Goal: Information Seeking & Learning: Learn about a topic

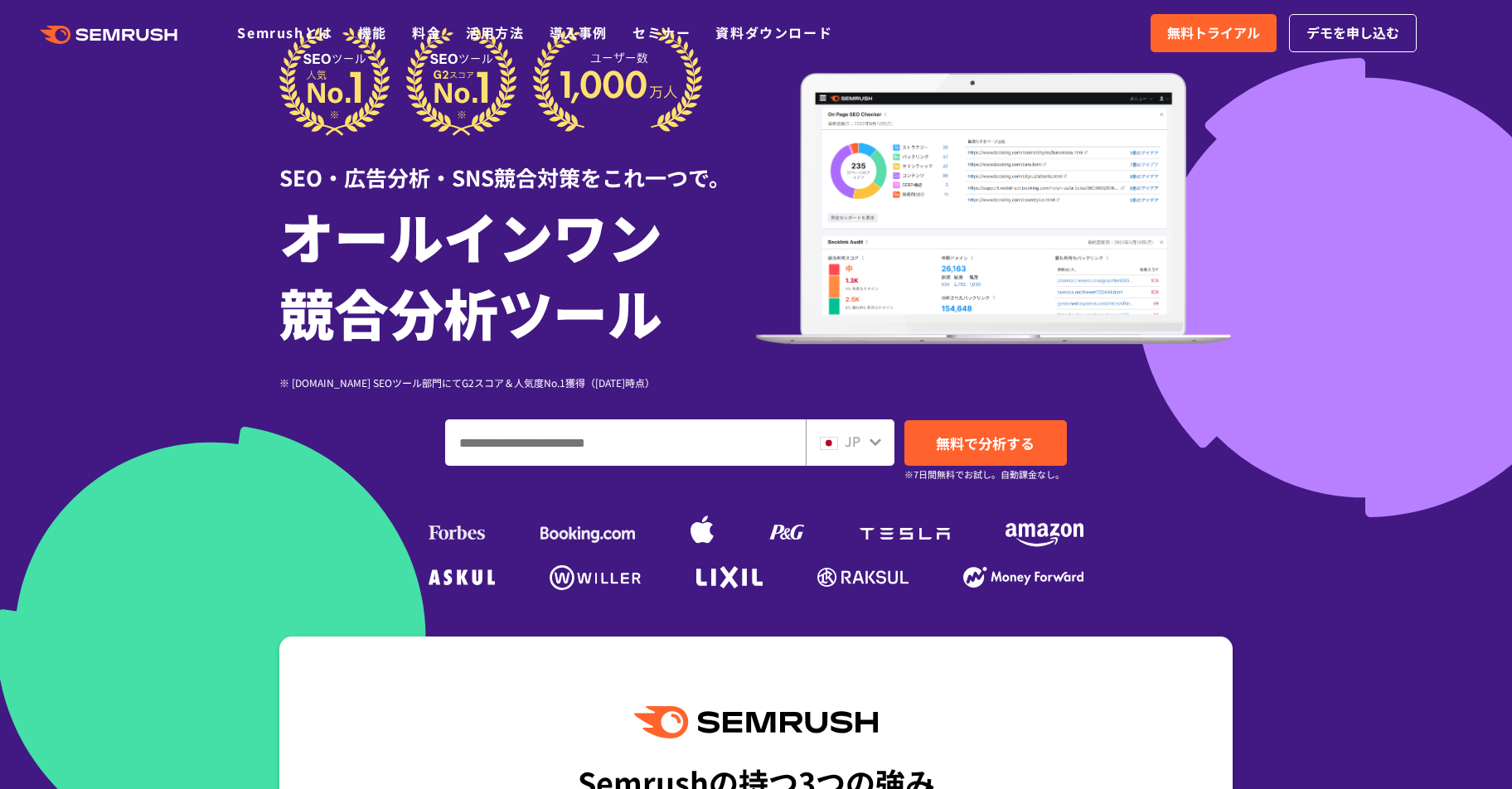
scroll to position [81, 0]
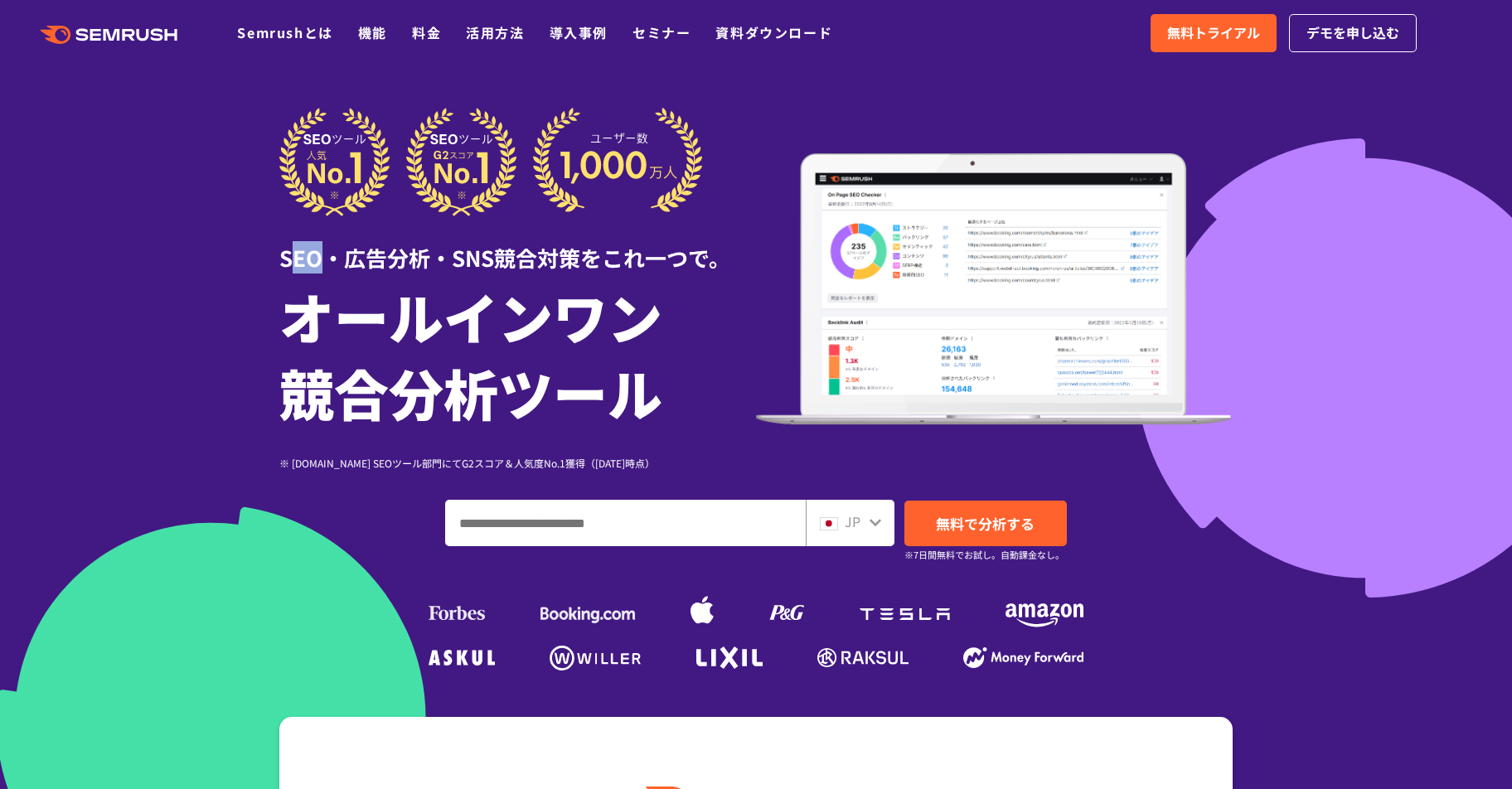
drag, startPoint x: 298, startPoint y: 265, endPoint x: 328, endPoint y: 265, distance: 30.0
click at [328, 265] on div "SEO・広告分析・SNS競合対策をこれ一つで。" at bounding box center [517, 244] width 476 height 57
click at [360, 244] on div "SEO・広告分析・SNS競合対策をこれ一つで。" at bounding box center [517, 244] width 476 height 57
click at [361, 254] on div "SEO・広告分析・SNS競合対策をこれ一つで。" at bounding box center [517, 244] width 476 height 57
click at [361, 255] on div "SEO・広告分析・SNS競合対策をこれ一つで。" at bounding box center [517, 244] width 476 height 57
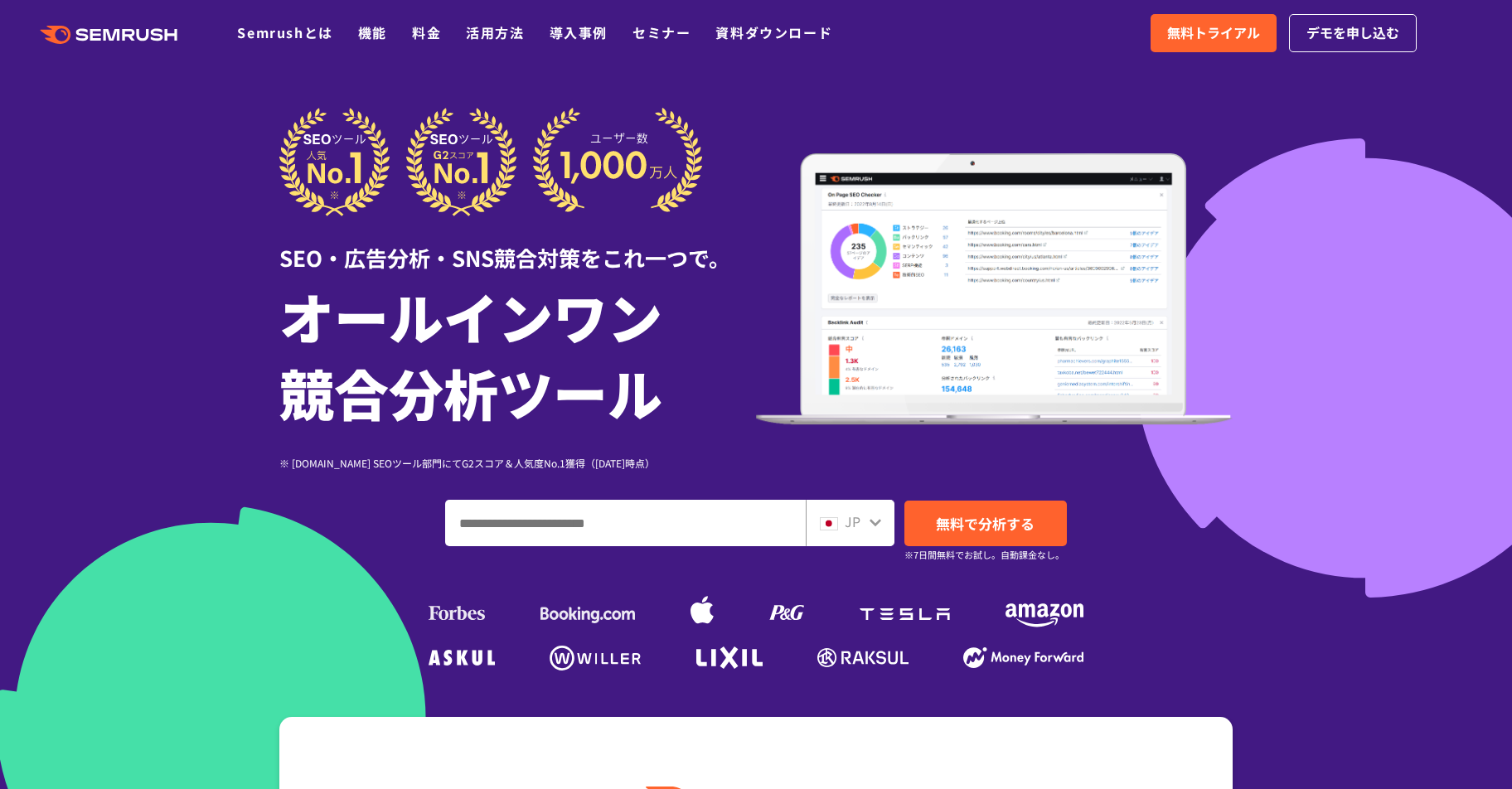
click at [464, 252] on div "SEO・広告分析・SNS競合対策をこれ一つで。" at bounding box center [517, 244] width 476 height 57
click at [510, 249] on div "SEO・広告分析・SNS競合対策をこれ一つで。" at bounding box center [517, 244] width 476 height 57
click at [554, 258] on div "SEO・広告分析・SNS競合対策をこれ一つで。" at bounding box center [517, 244] width 476 height 57
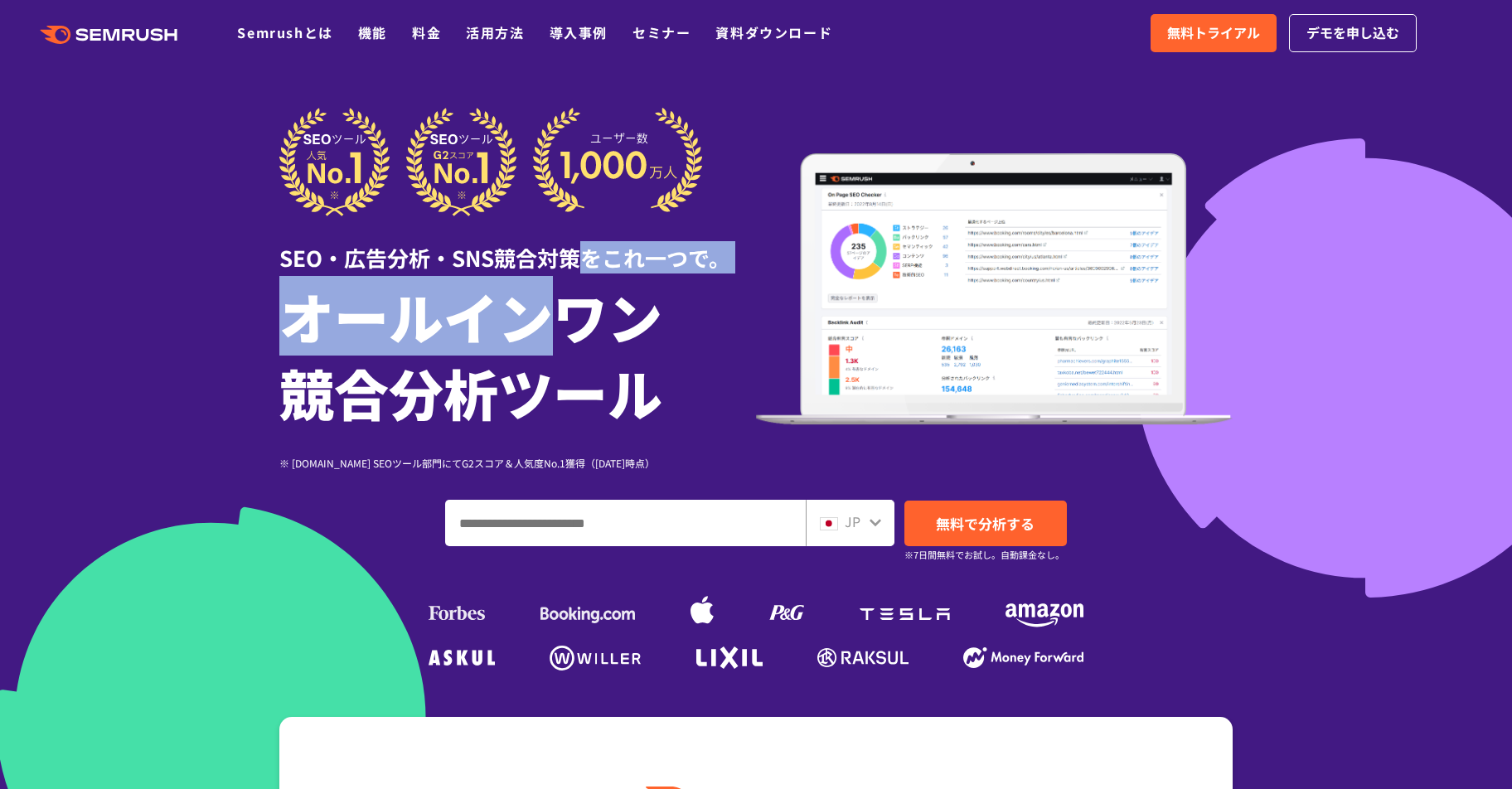
drag, startPoint x: 579, startPoint y: 259, endPoint x: 532, endPoint y: 331, distance: 86.0
click at [532, 331] on div "SEO・広告分析・SNS競合対策をこれ一つで。 オールインワン 競合分析ツール ※ [DOMAIN_NAME] SEOツール部門にてG2スコア＆人気度No.1…" at bounding box center [517, 289] width 476 height 363
click at [531, 331] on h1 "オールインワン 競合分析ツール" at bounding box center [517, 354] width 476 height 153
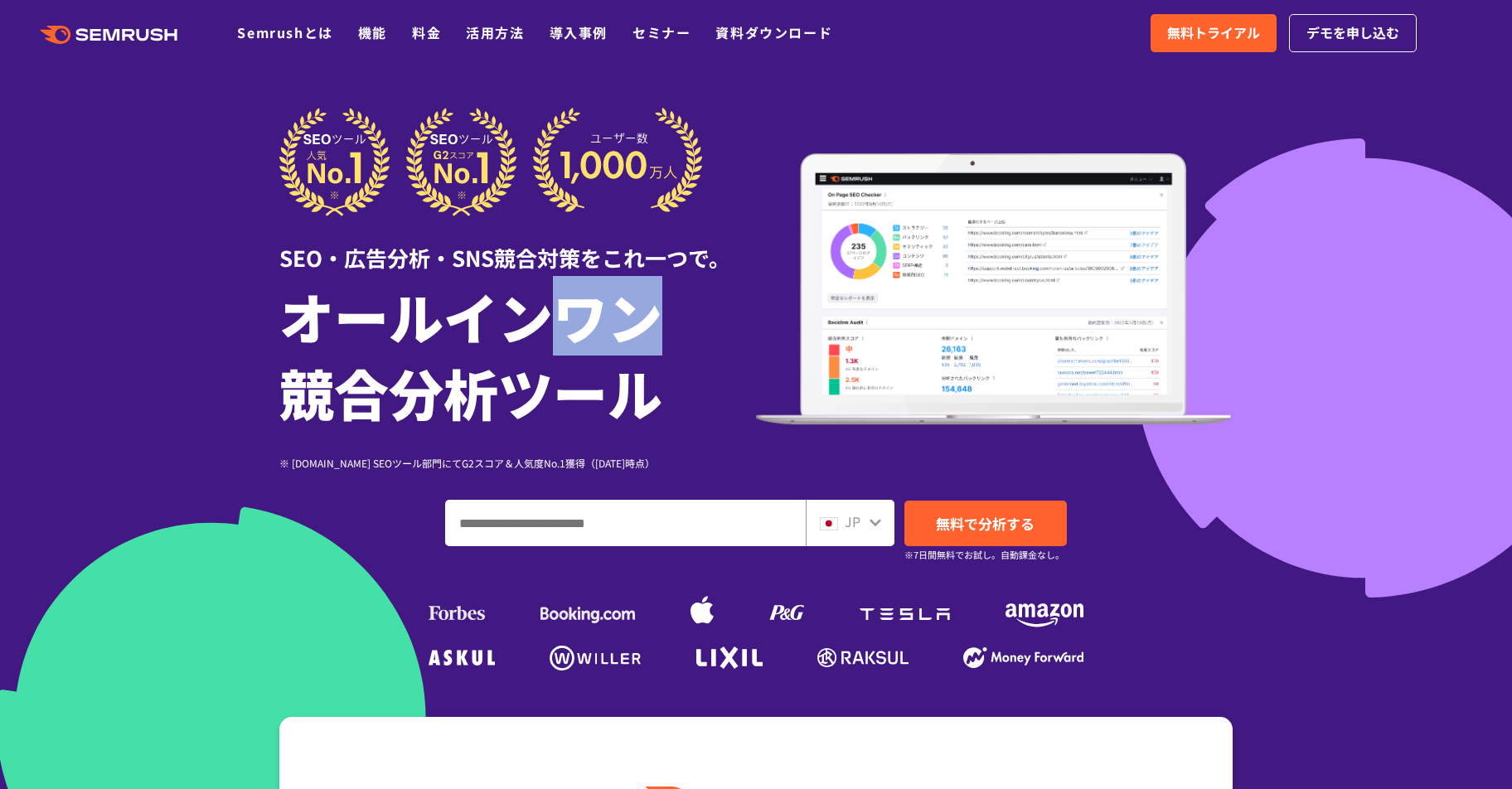
click at [531, 331] on h1 "オールインワン 競合分析ツール" at bounding box center [517, 354] width 476 height 153
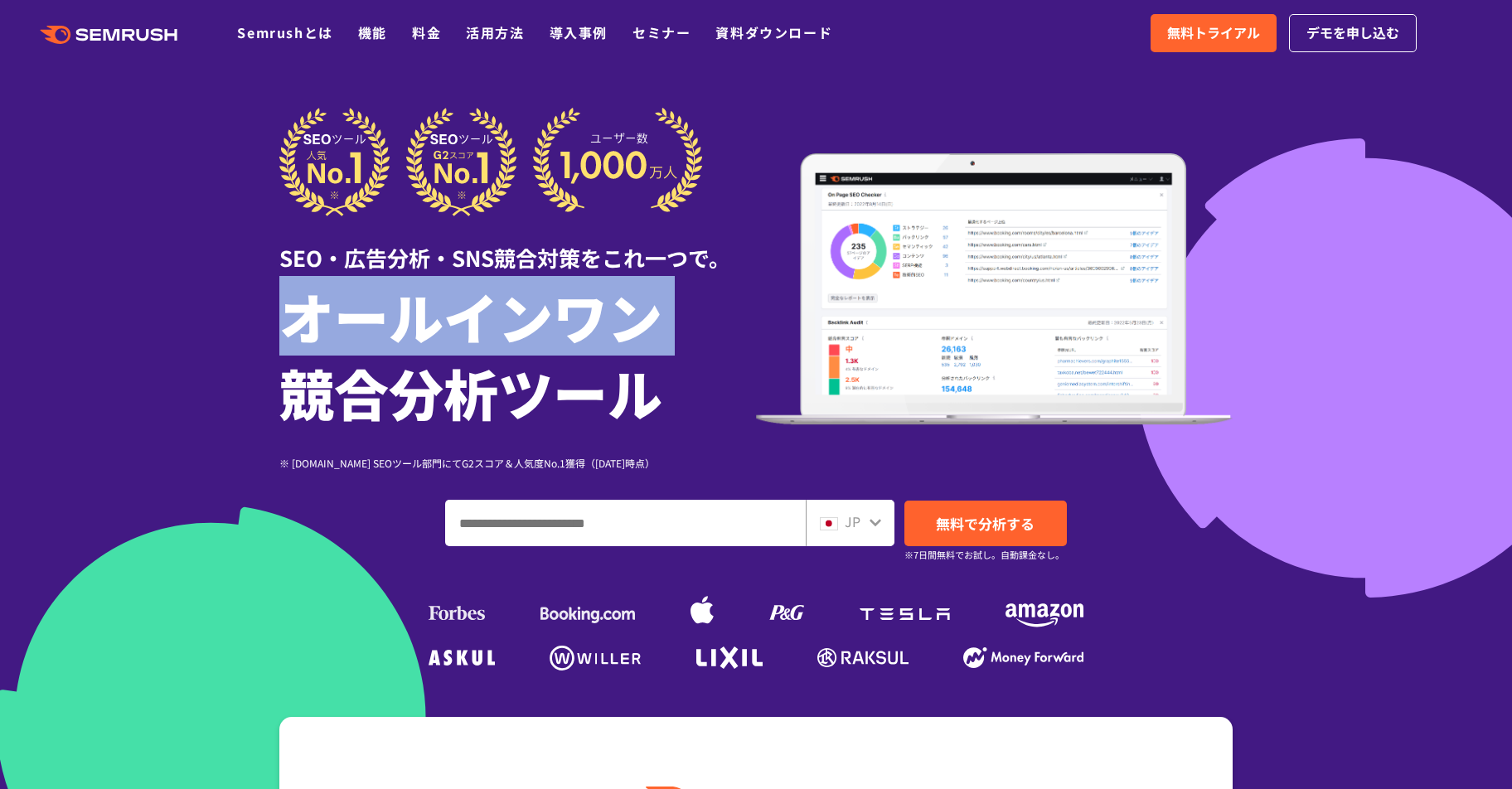
click at [531, 331] on h1 "オールインワン 競合分析ツール" at bounding box center [517, 354] width 476 height 153
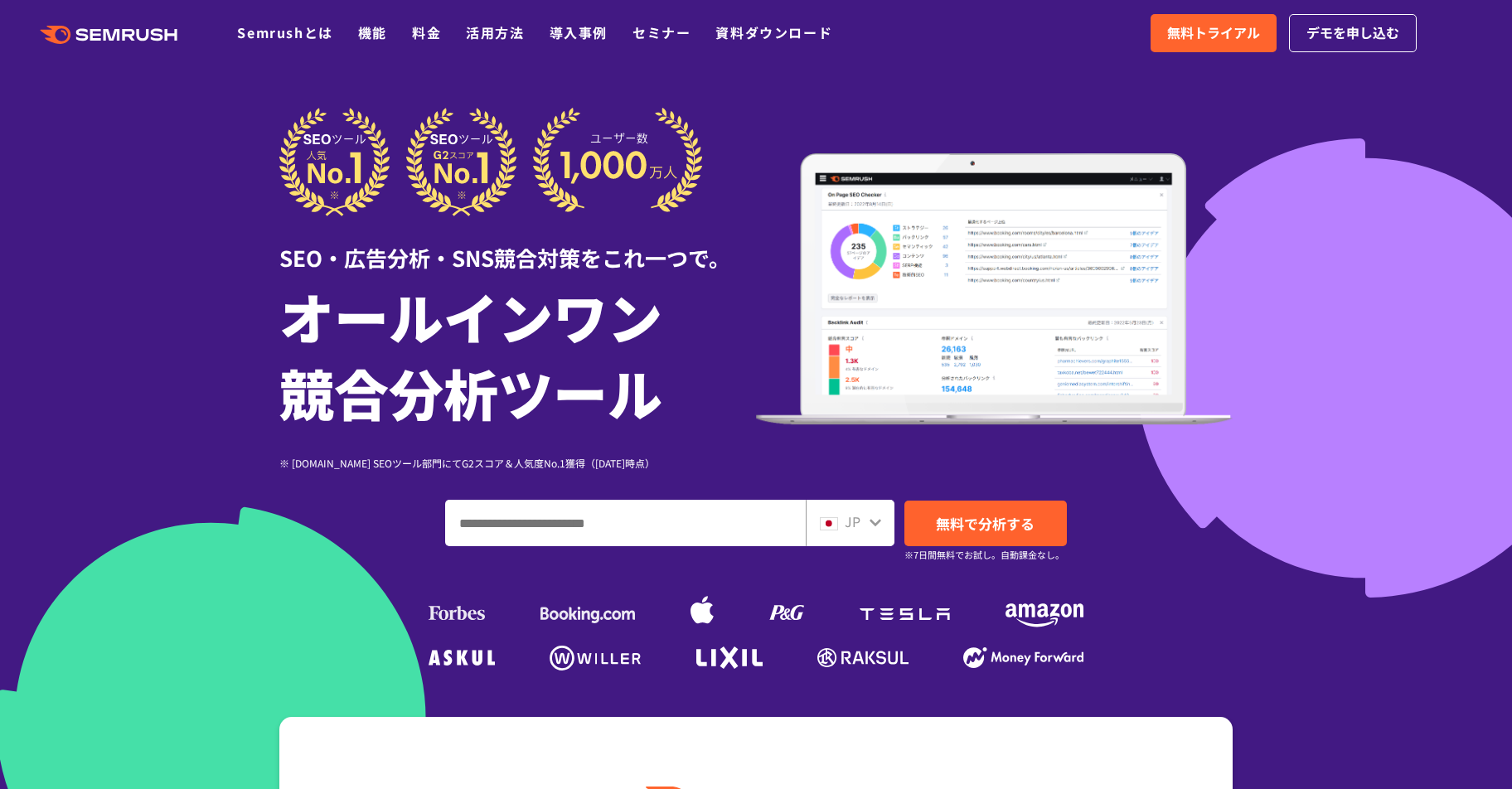
click at [530, 413] on h1 "オールインワン 競合分析ツール" at bounding box center [517, 354] width 476 height 153
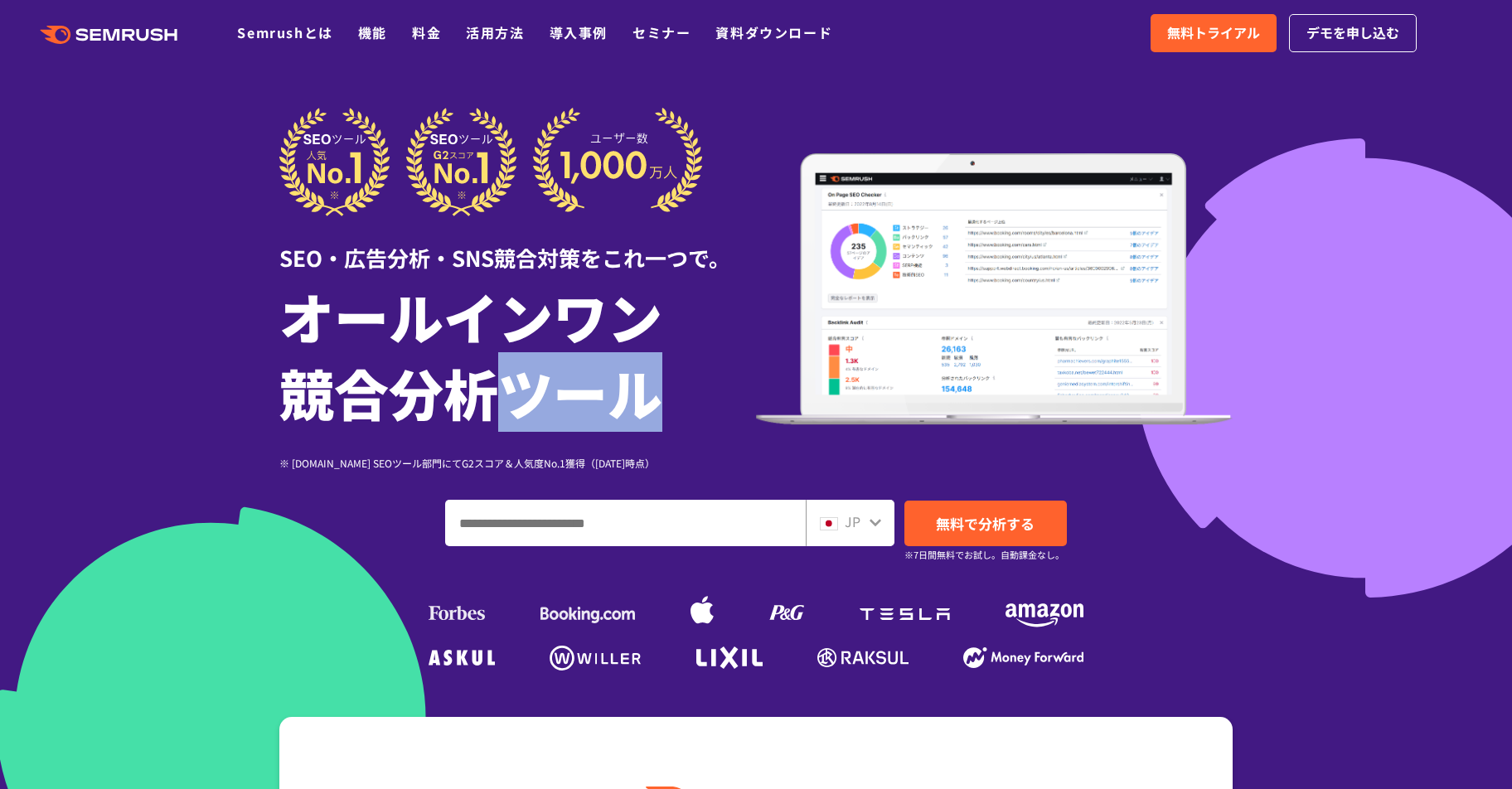
drag, startPoint x: 477, startPoint y: 392, endPoint x: 650, endPoint y: 392, distance: 173.0
click at [652, 392] on h1 "オールインワン 競合分析ツール" at bounding box center [517, 354] width 476 height 153
click at [650, 392] on h1 "オールインワン 競合分析ツール" at bounding box center [517, 354] width 476 height 153
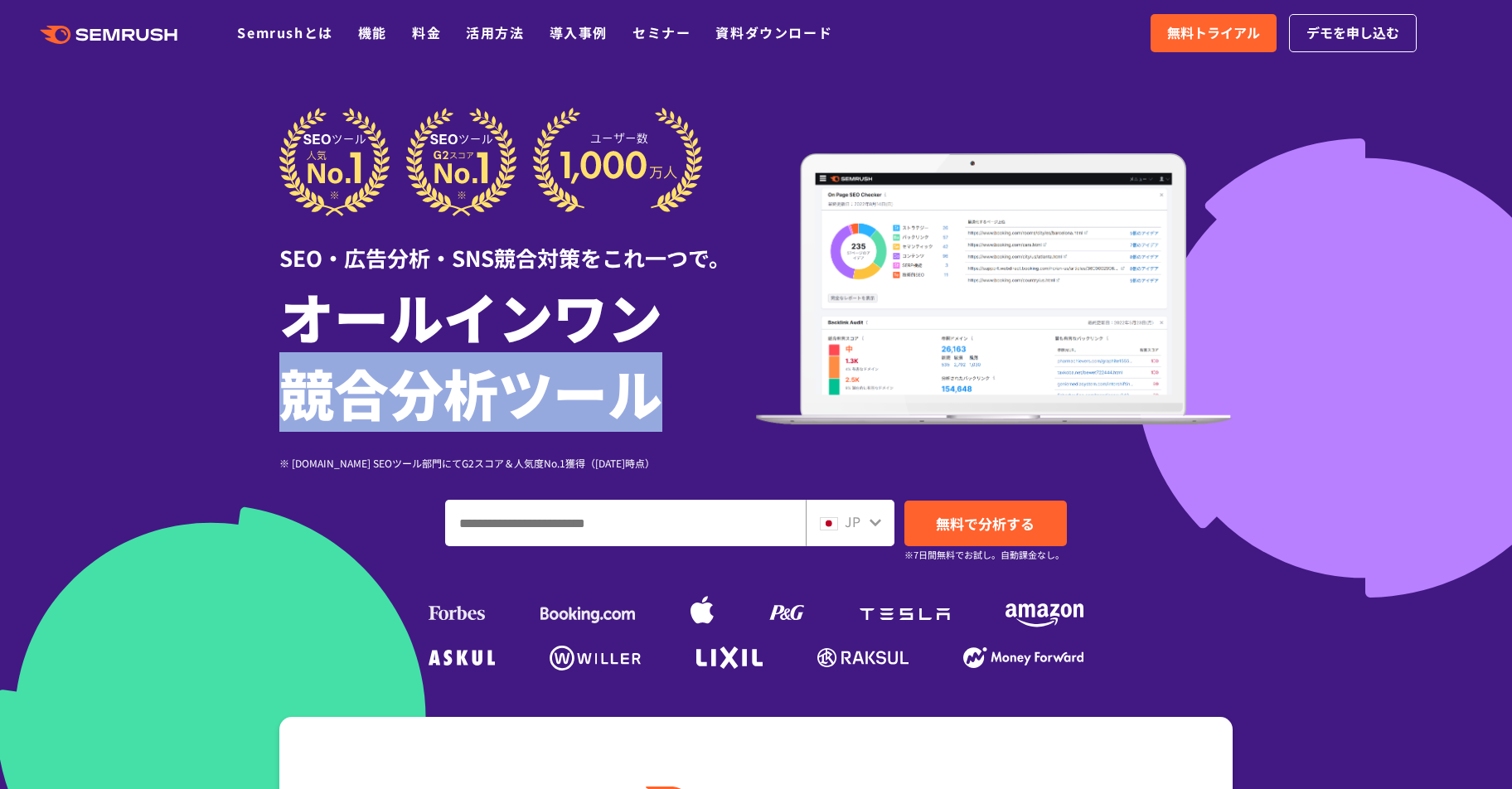
drag, startPoint x: 278, startPoint y: 385, endPoint x: 667, endPoint y: 393, distance: 389.1
click at [667, 393] on div "SEO・広告分析・SNS競合対策をこれ一つで。 オールインワン 競合分析ツール ※ [DOMAIN_NAME] SEOツール部門にてG2スコア＆人気度No.1…" at bounding box center [756, 392] width 987 height 568
click at [667, 393] on h1 "オールインワン 競合分析ツール" at bounding box center [517, 354] width 476 height 153
drag, startPoint x: 677, startPoint y: 387, endPoint x: 306, endPoint y: 387, distance: 371.0
click at [307, 387] on h1 "オールインワン 競合分析ツール" at bounding box center [517, 354] width 476 height 153
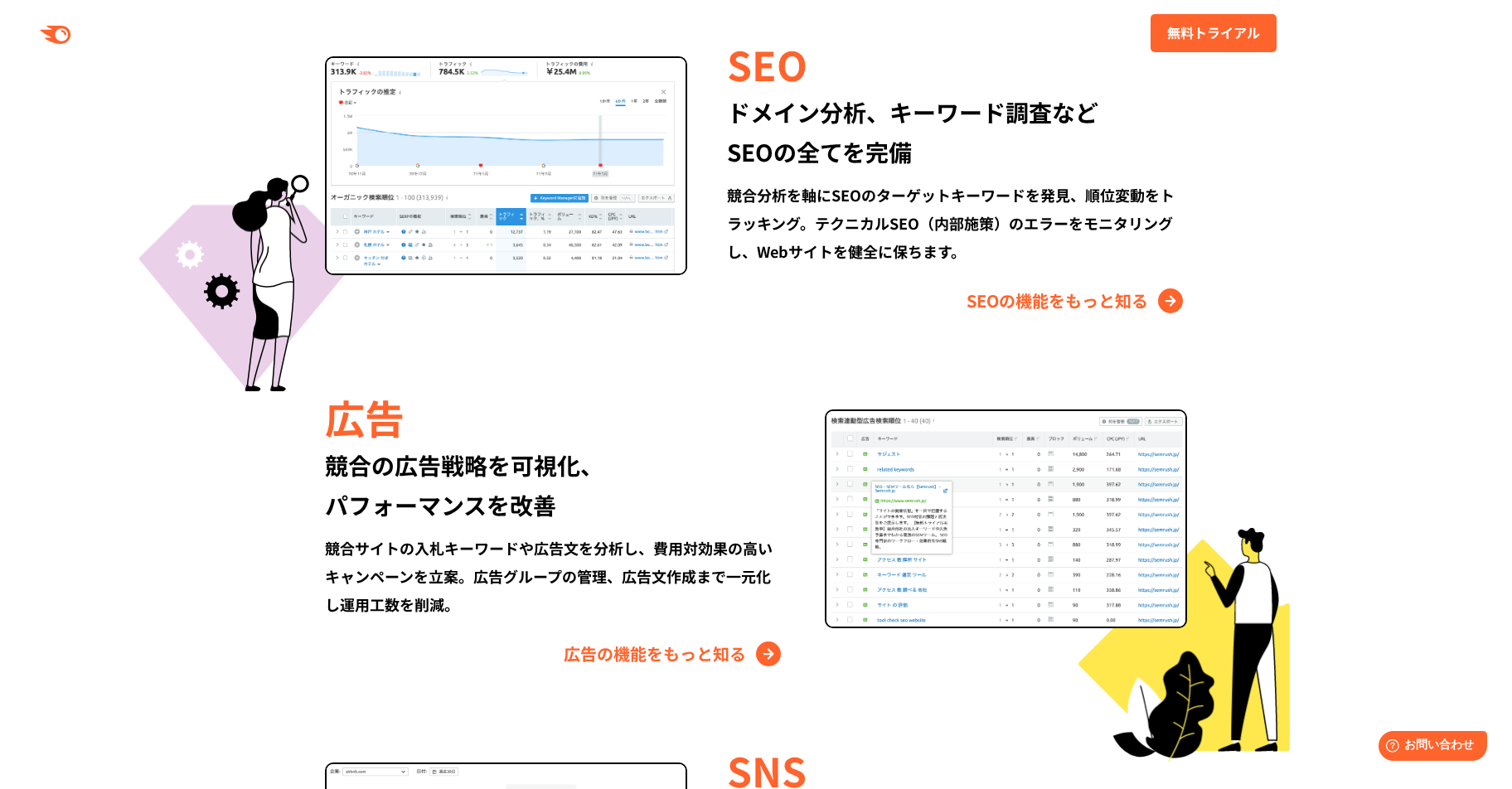
scroll to position [1629, 0]
drag, startPoint x: 357, startPoint y: 474, endPoint x: 571, endPoint y: 459, distance: 214.5
click at [571, 460] on div "競合の広告戦略を可視化、 パフォーマンスを改善" at bounding box center [555, 485] width 460 height 80
click at [571, 459] on div "競合の広告戦略を可視化、 パフォーマンスを改善" at bounding box center [555, 485] width 460 height 80
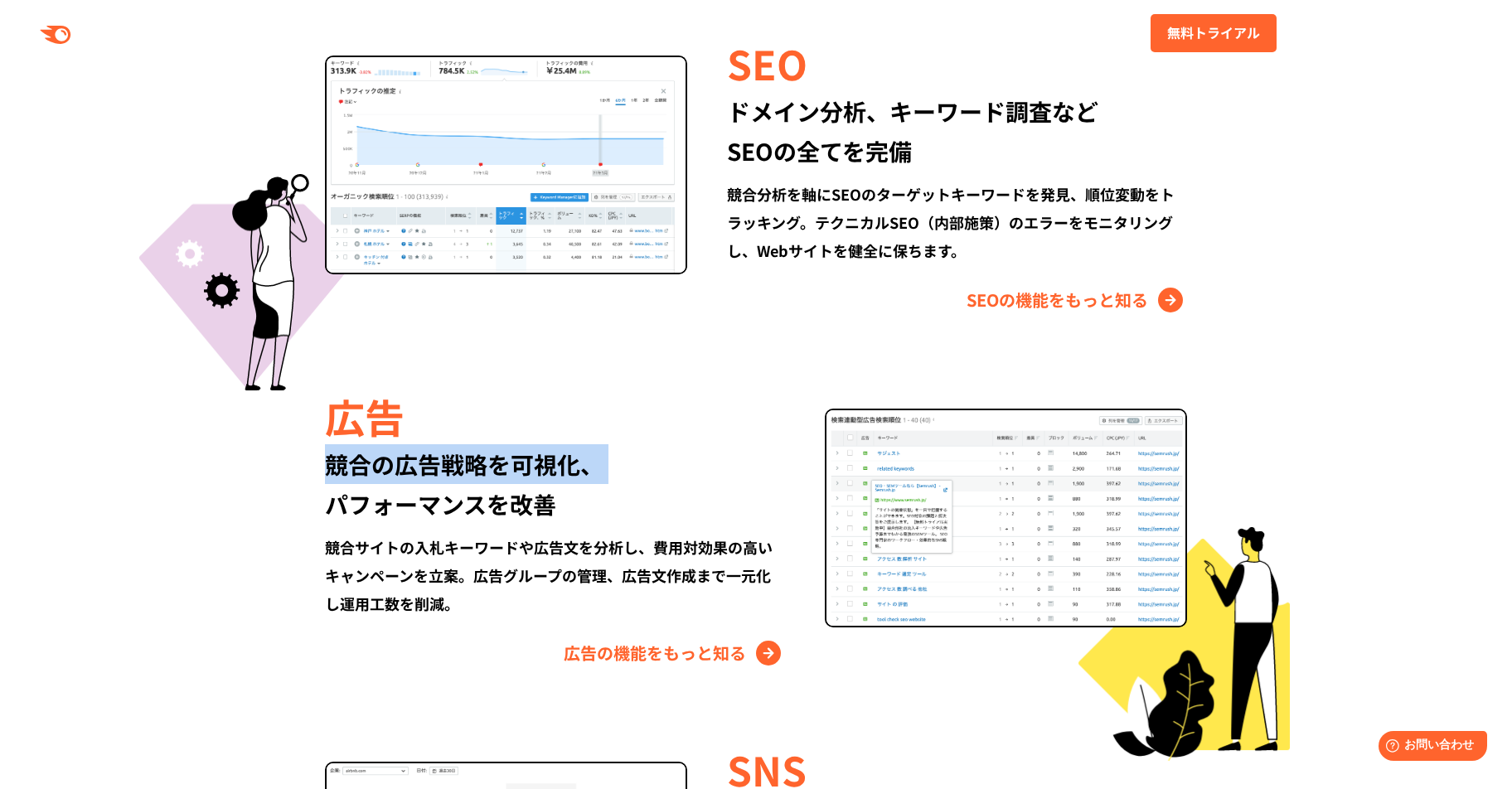
click at [571, 459] on div "競合の広告戦略を可視化、 パフォーマンスを改善" at bounding box center [555, 485] width 460 height 80
click at [496, 487] on div "競合の広告戦略を可視化、 パフォーマンスを改善" at bounding box center [555, 485] width 460 height 80
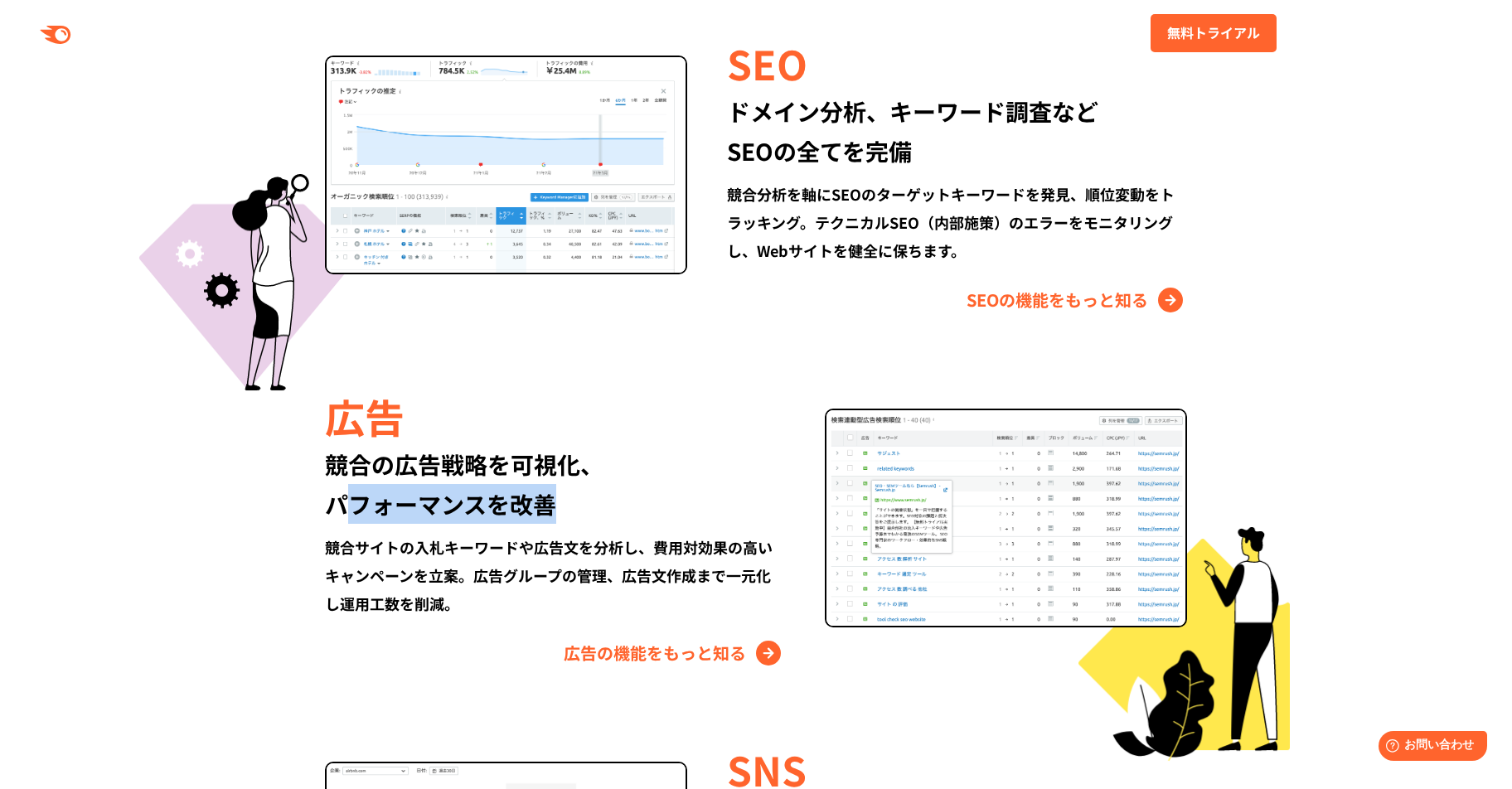
drag, startPoint x: 358, startPoint y: 510, endPoint x: 567, endPoint y: 509, distance: 209.0
click at [567, 509] on div "競合の広告戦略を可視化、 パフォーマンスを改善" at bounding box center [555, 485] width 460 height 80
click at [542, 550] on div "競合サイトの入札キーワードや広告文を分析し、費用対効果の高いキャンペーンを立案。広告グループの管理、広告文作成まで一元化し運用工数を削減。" at bounding box center [555, 575] width 460 height 85
click at [542, 550] on div "競合サイトの入札キーワードや広告文を分析し、費用対効果の高いキャンペーンを立案。広告グループの管理、広告文作成まで一元化し運用工数を削減。" at bounding box center [555, 575] width 460 height 85
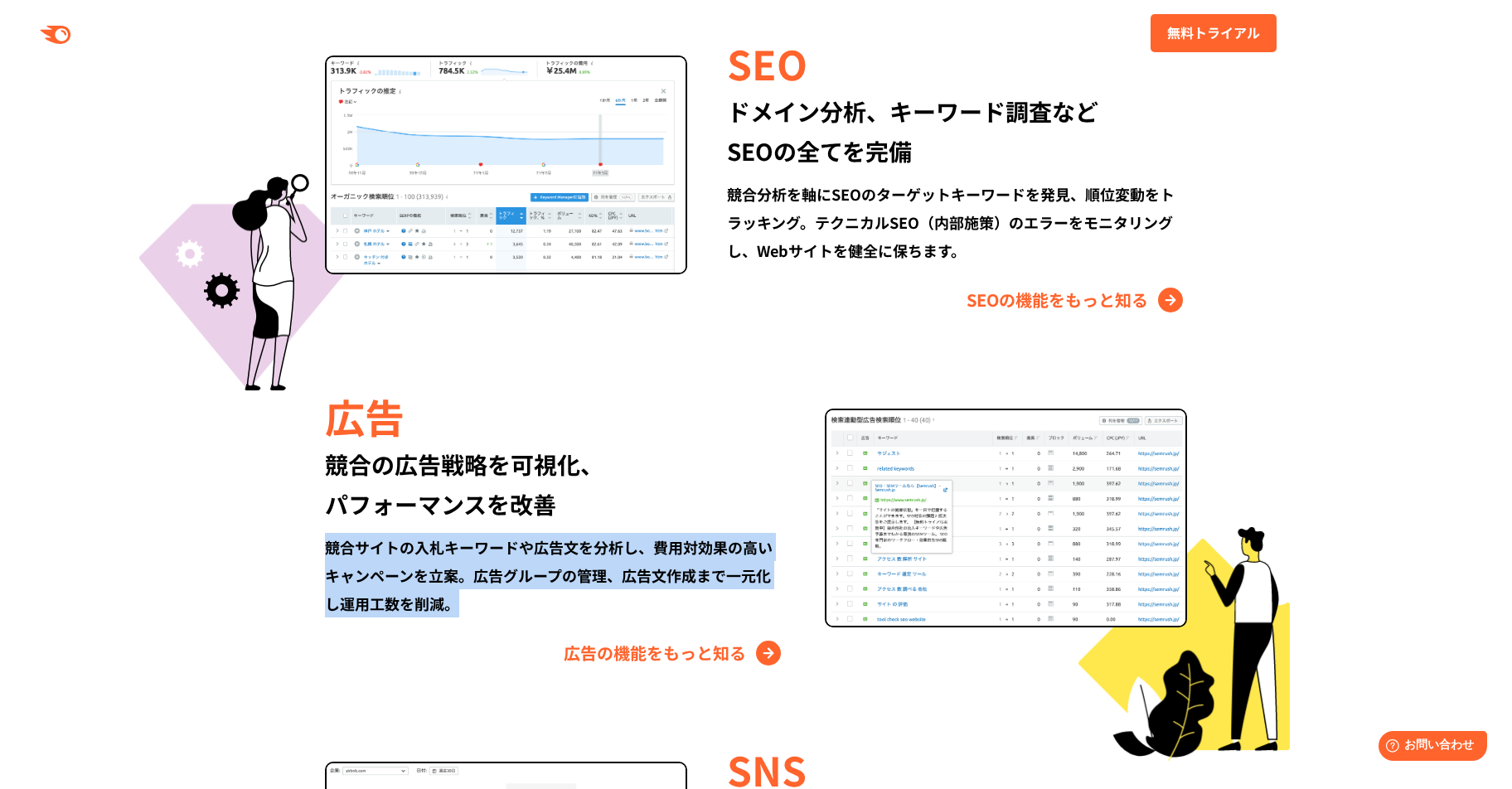
click at [542, 550] on div "競合サイトの入札キーワードや広告文を分析し、費用対効果の高いキャンペーンを立案。広告グループの管理、広告文作成まで一元化し運用工数を削減。" at bounding box center [555, 575] width 460 height 85
click at [537, 563] on div "競合サイトの入札キーワードや広告文を分析し、費用対効果の高いキャンペーンを立案。広告グループの管理、広告文作成まで一元化し運用工数を削減。" at bounding box center [555, 575] width 460 height 85
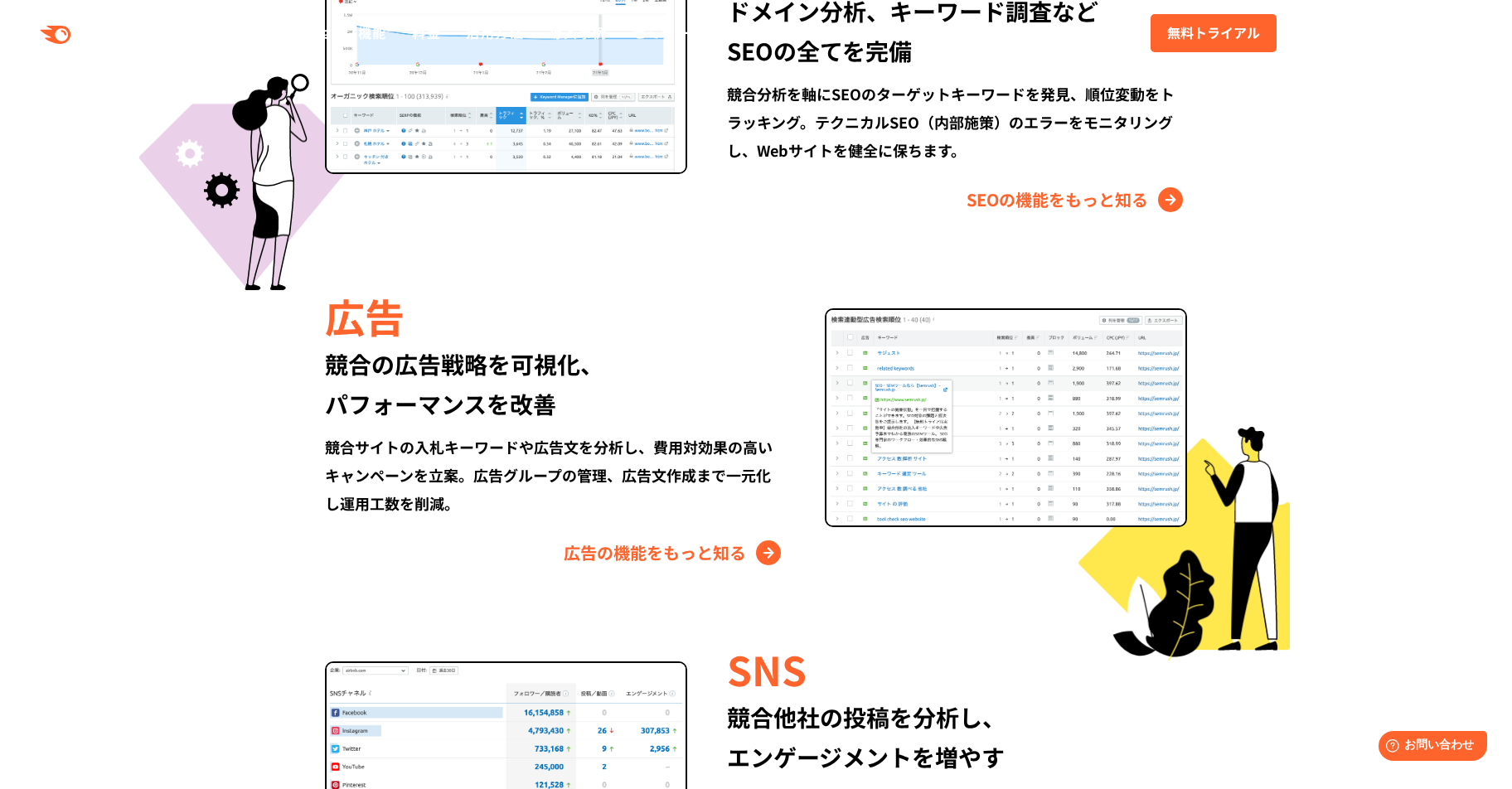
click at [553, 421] on div "競合の広告戦略を可視化、 パフォーマンスを改善" at bounding box center [555, 384] width 460 height 80
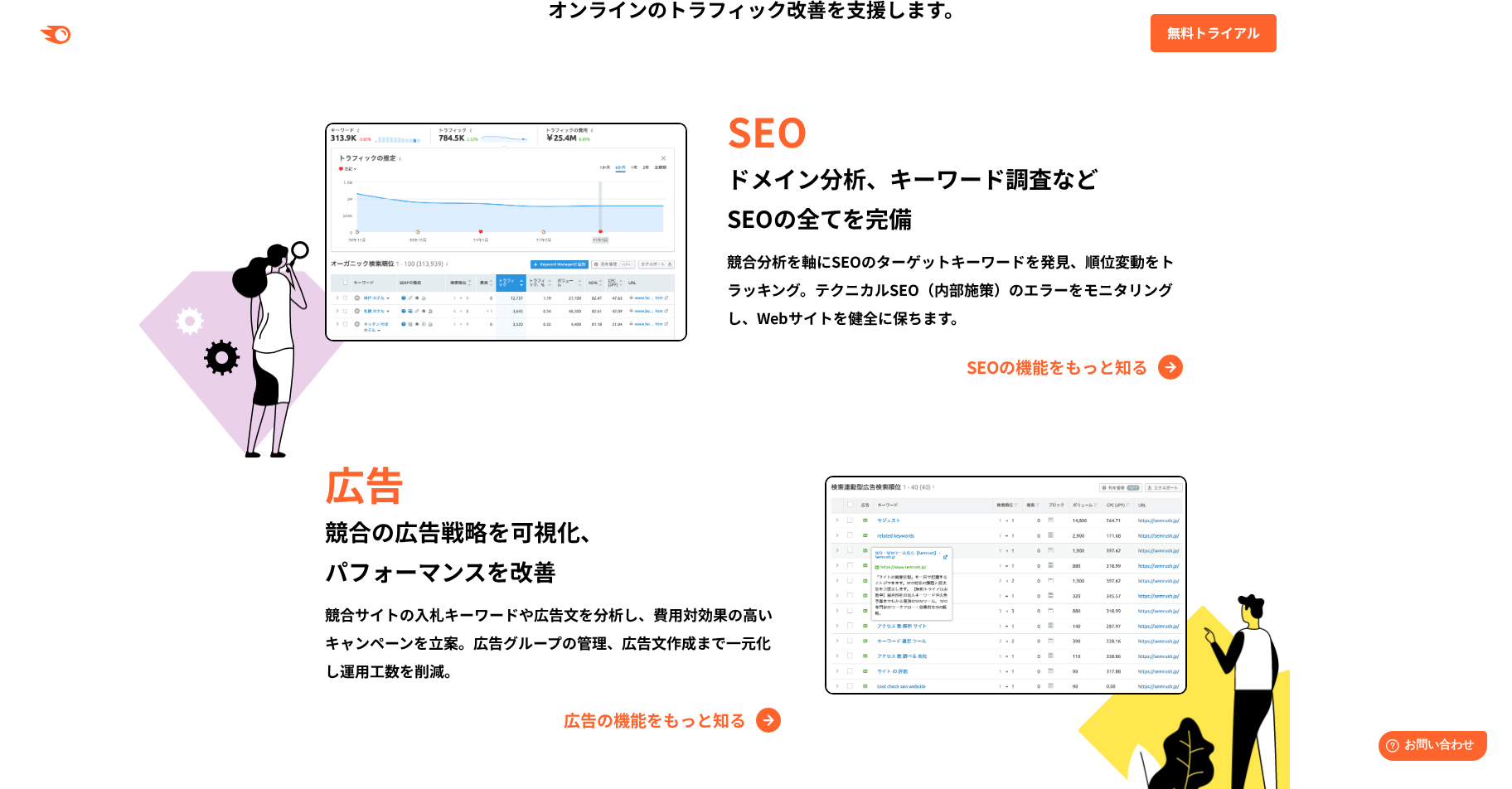
scroll to position [1561, 0]
